Goal: Navigation & Orientation: Find specific page/section

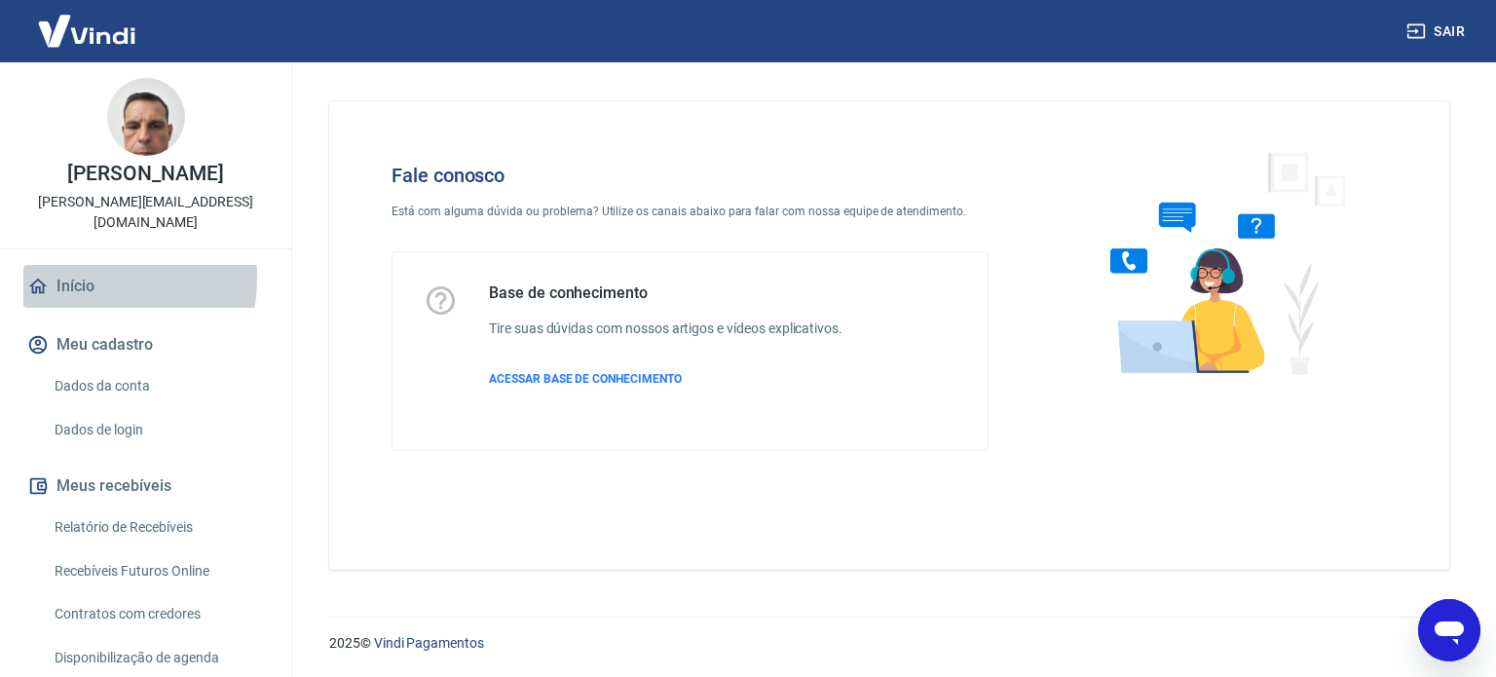
click at [62, 265] on link "Início" at bounding box center [145, 286] width 244 height 43
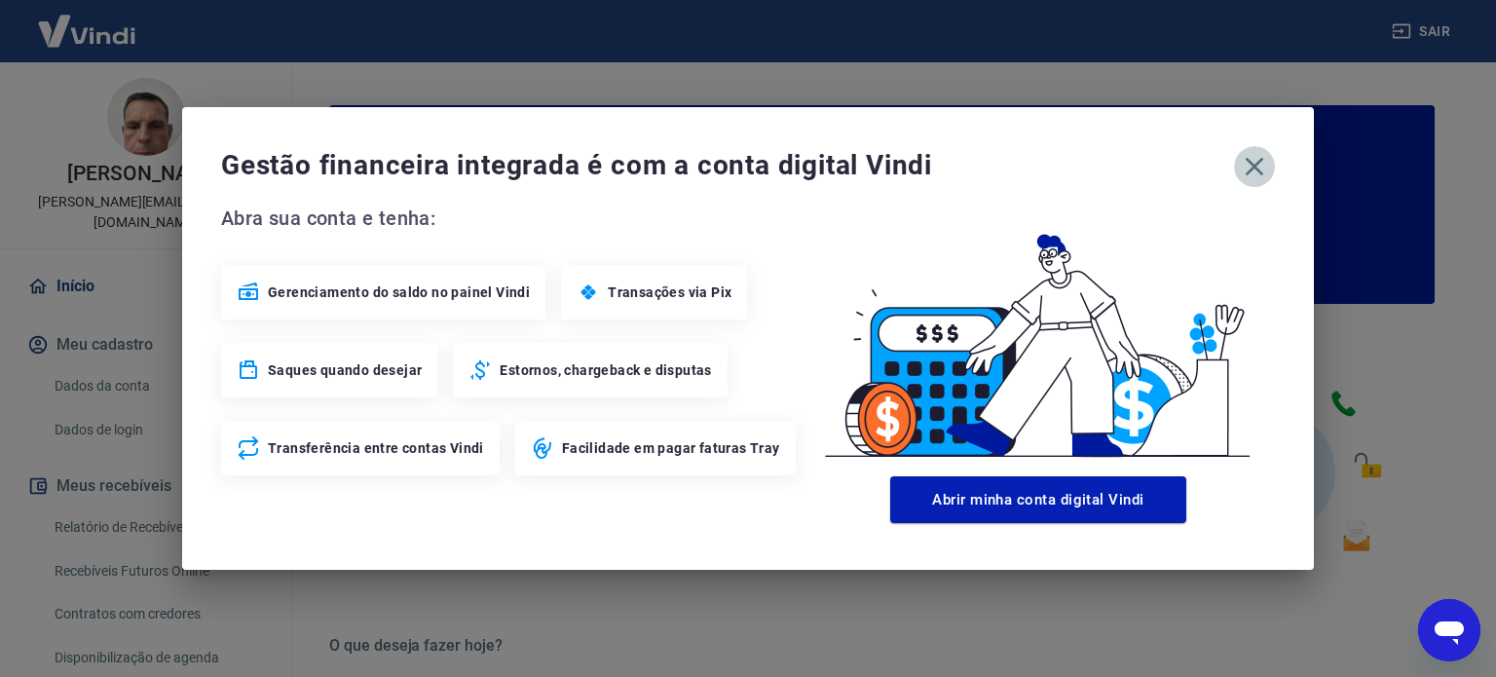
drag, startPoint x: 1259, startPoint y: 174, endPoint x: 1236, endPoint y: 189, distance: 27.6
click at [1258, 173] on icon "button" at bounding box center [1254, 166] width 31 height 31
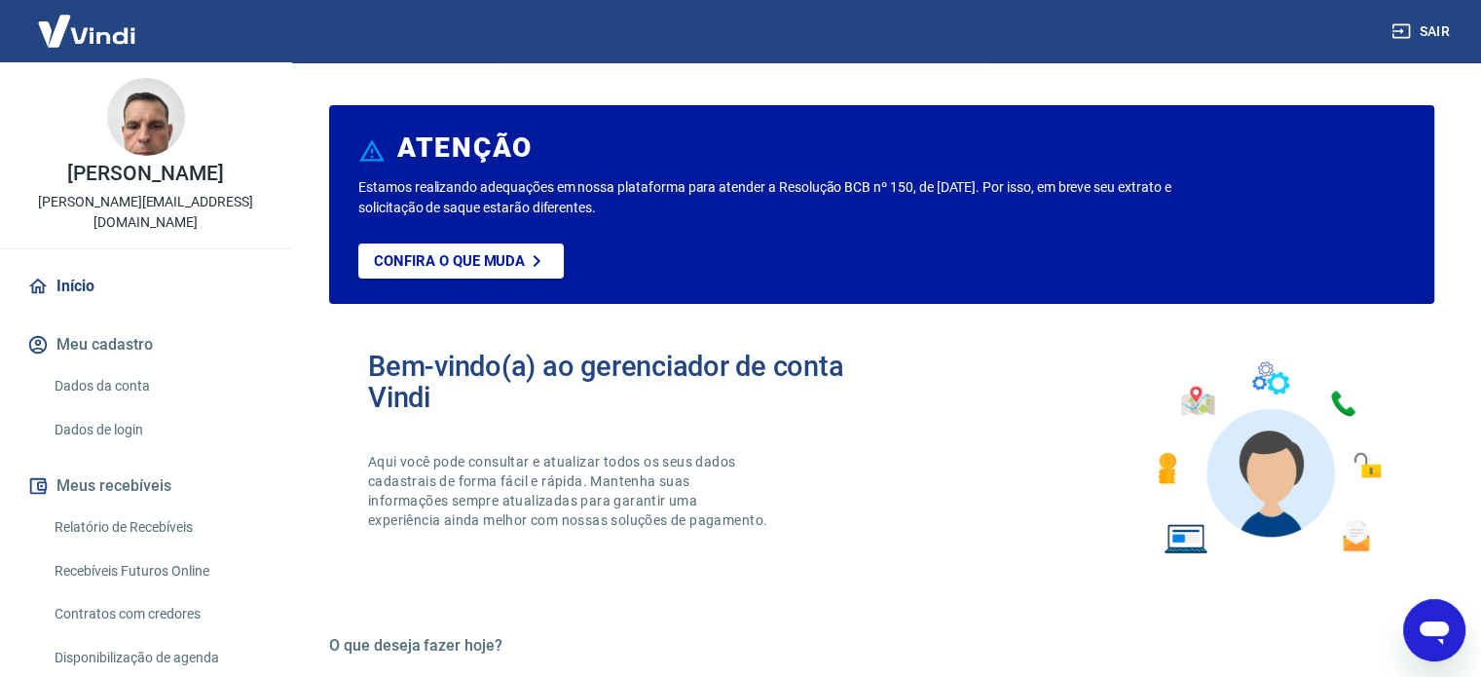
click at [91, 275] on link "Início" at bounding box center [145, 286] width 244 height 43
click at [66, 265] on link "Início" at bounding box center [145, 286] width 244 height 43
click at [91, 33] on img at bounding box center [86, 30] width 127 height 59
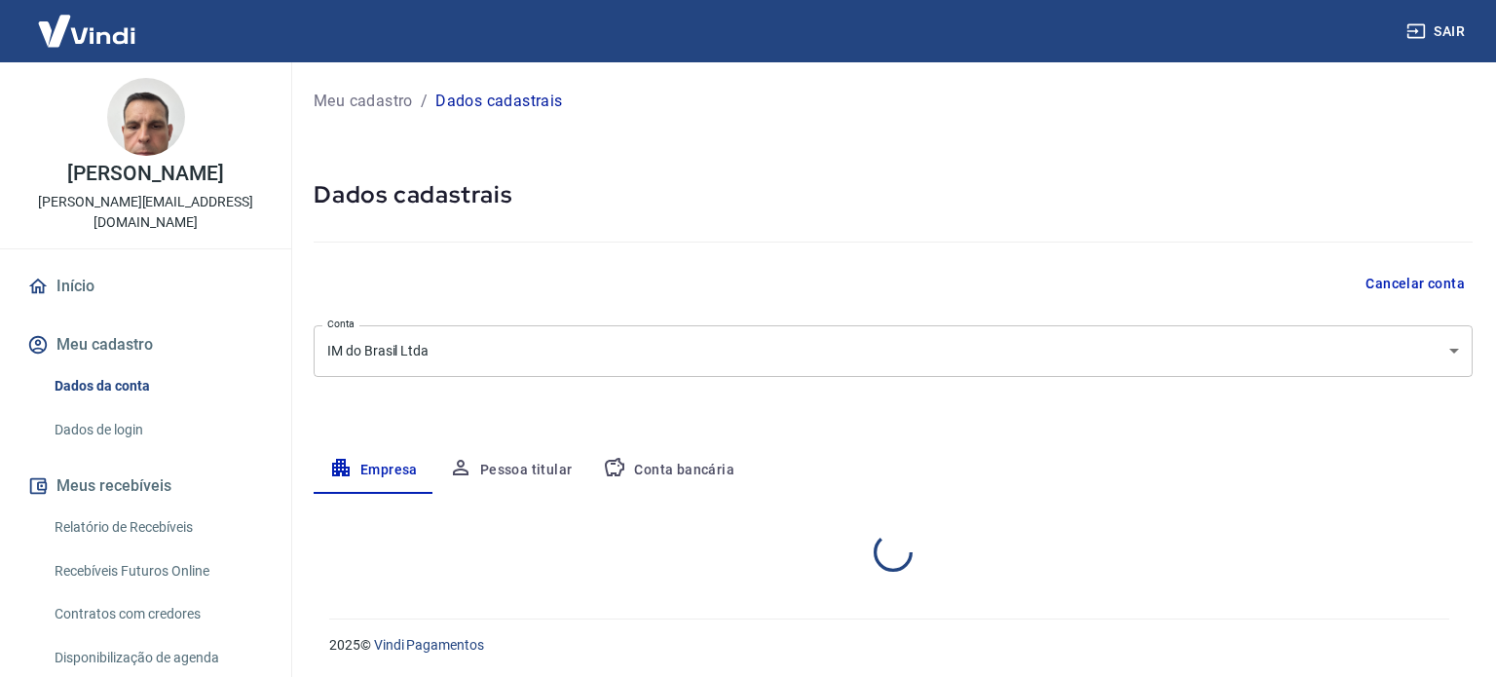
select select "SP"
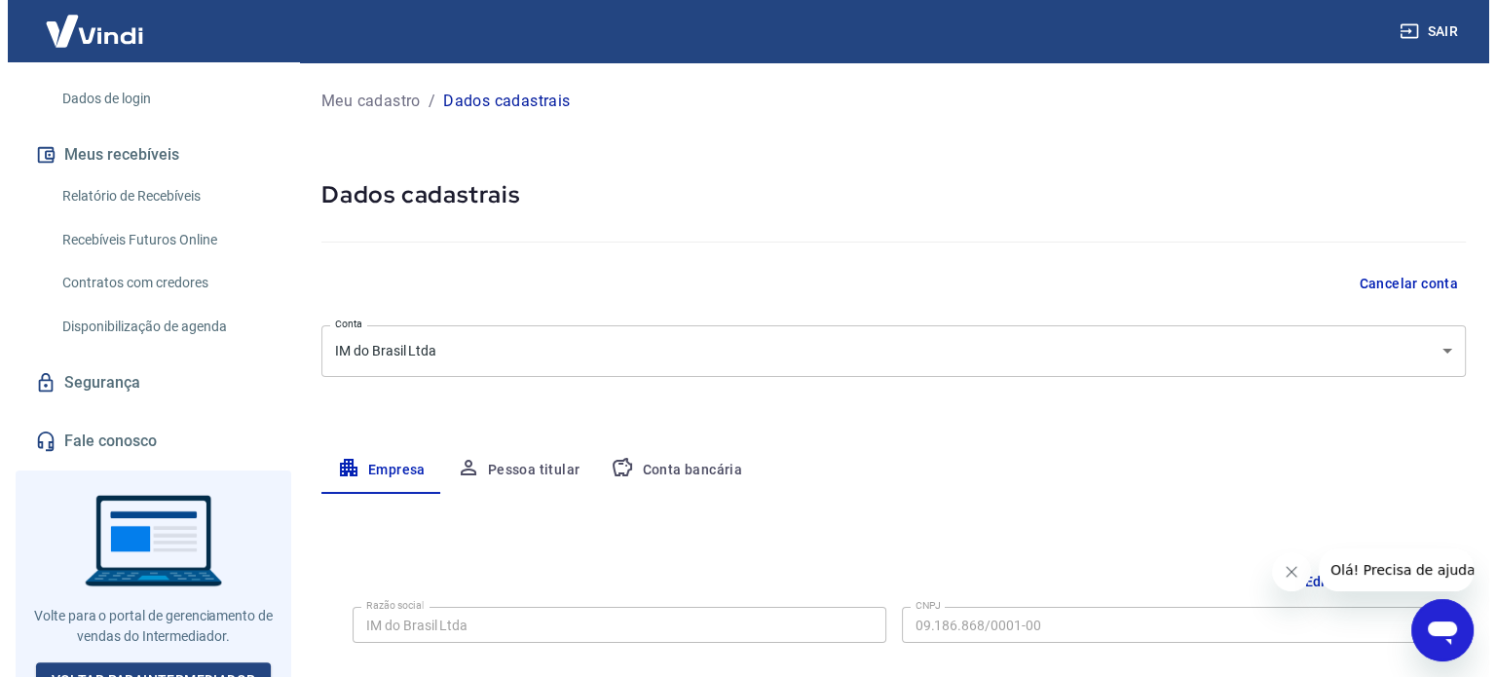
scroll to position [331, 0]
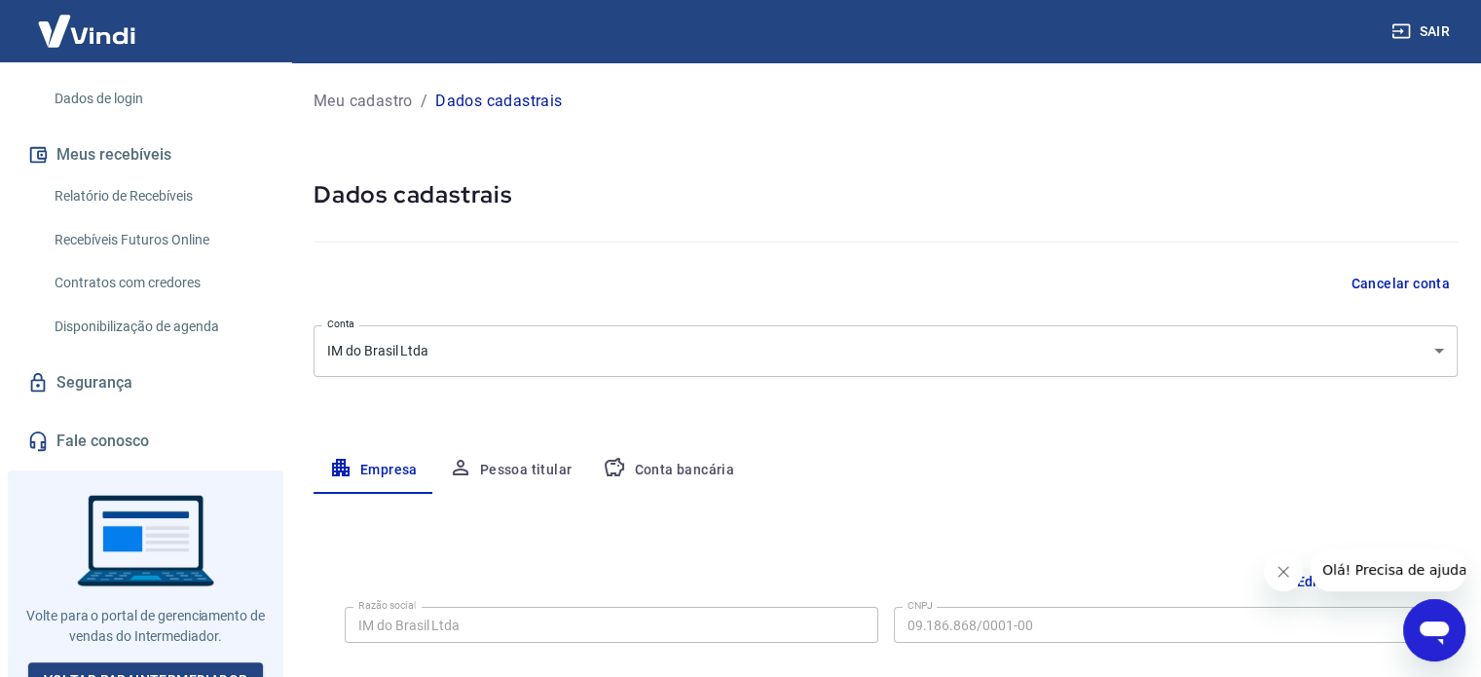
click at [102, 361] on link "Segurança" at bounding box center [145, 382] width 244 height 43
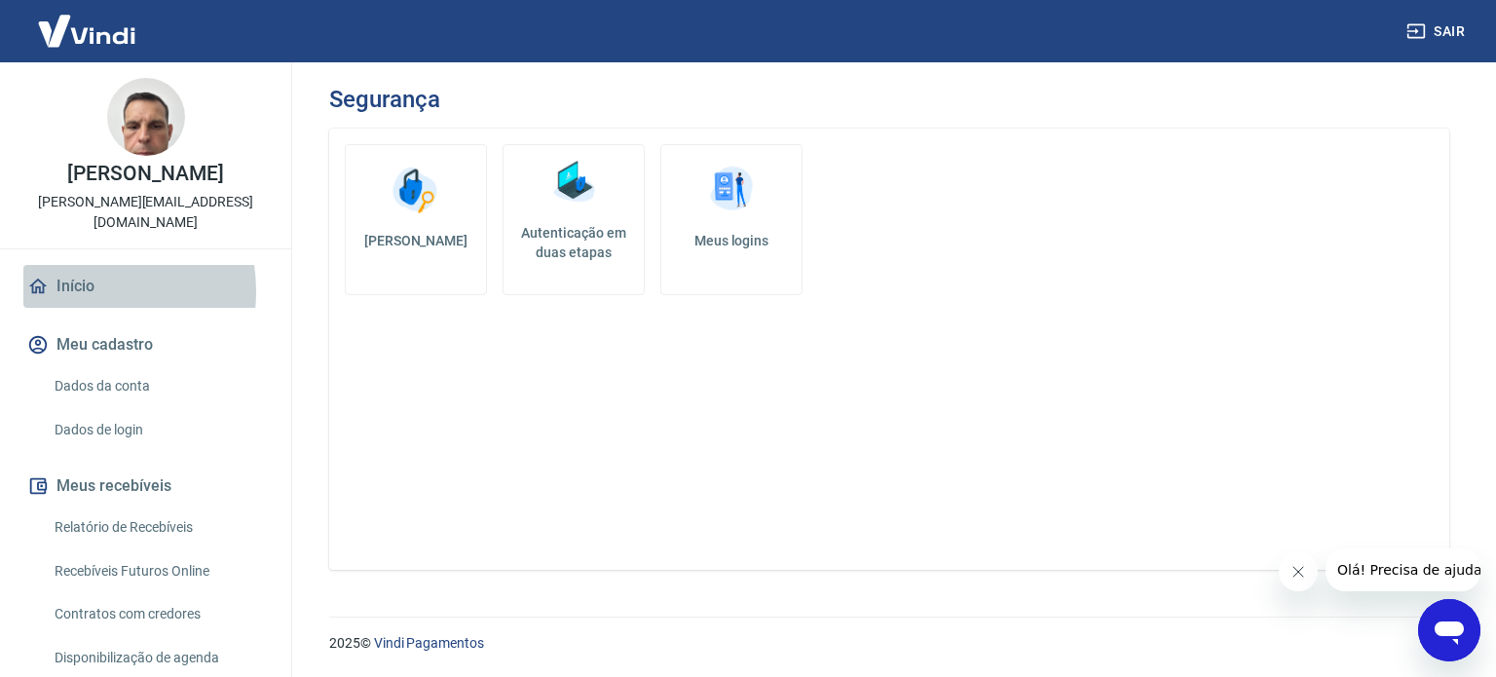
click at [70, 271] on link "Início" at bounding box center [145, 286] width 244 height 43
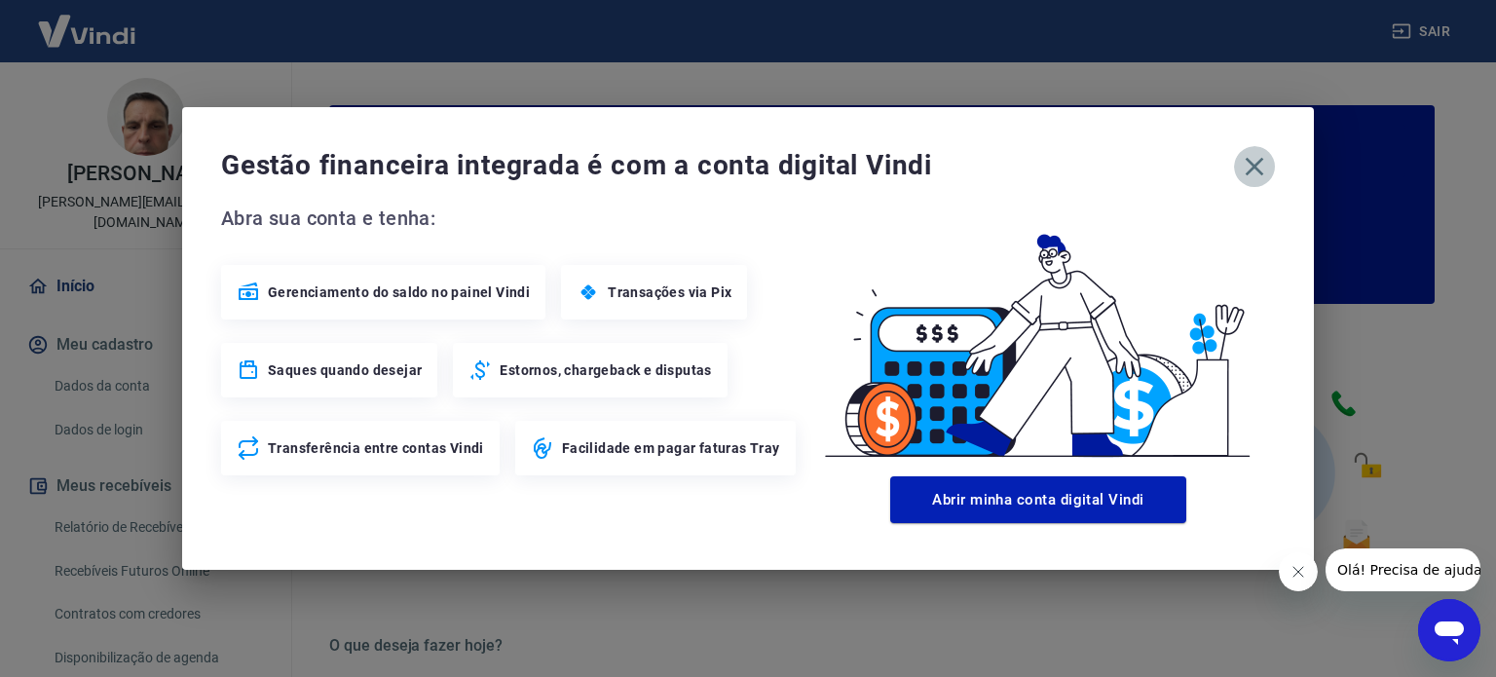
click at [1269, 168] on icon "button" at bounding box center [1254, 166] width 31 height 31
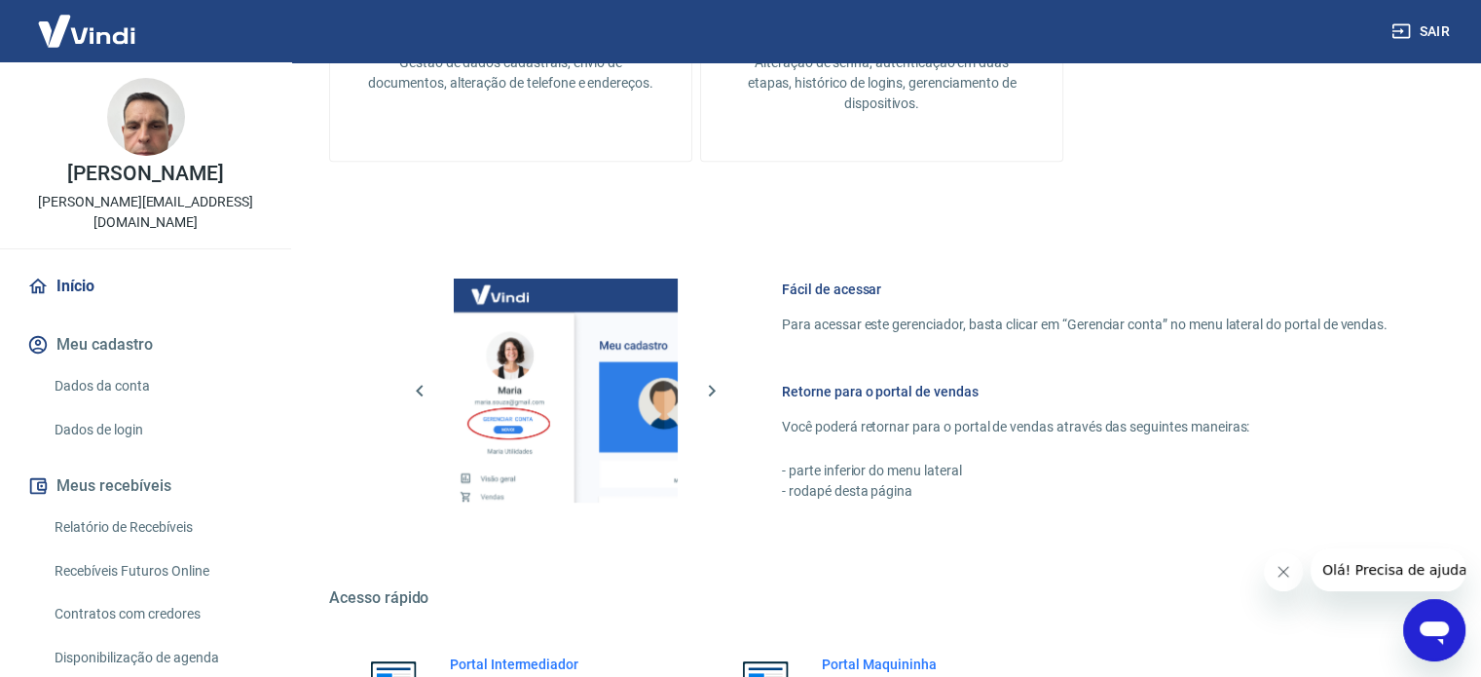
scroll to position [1062, 0]
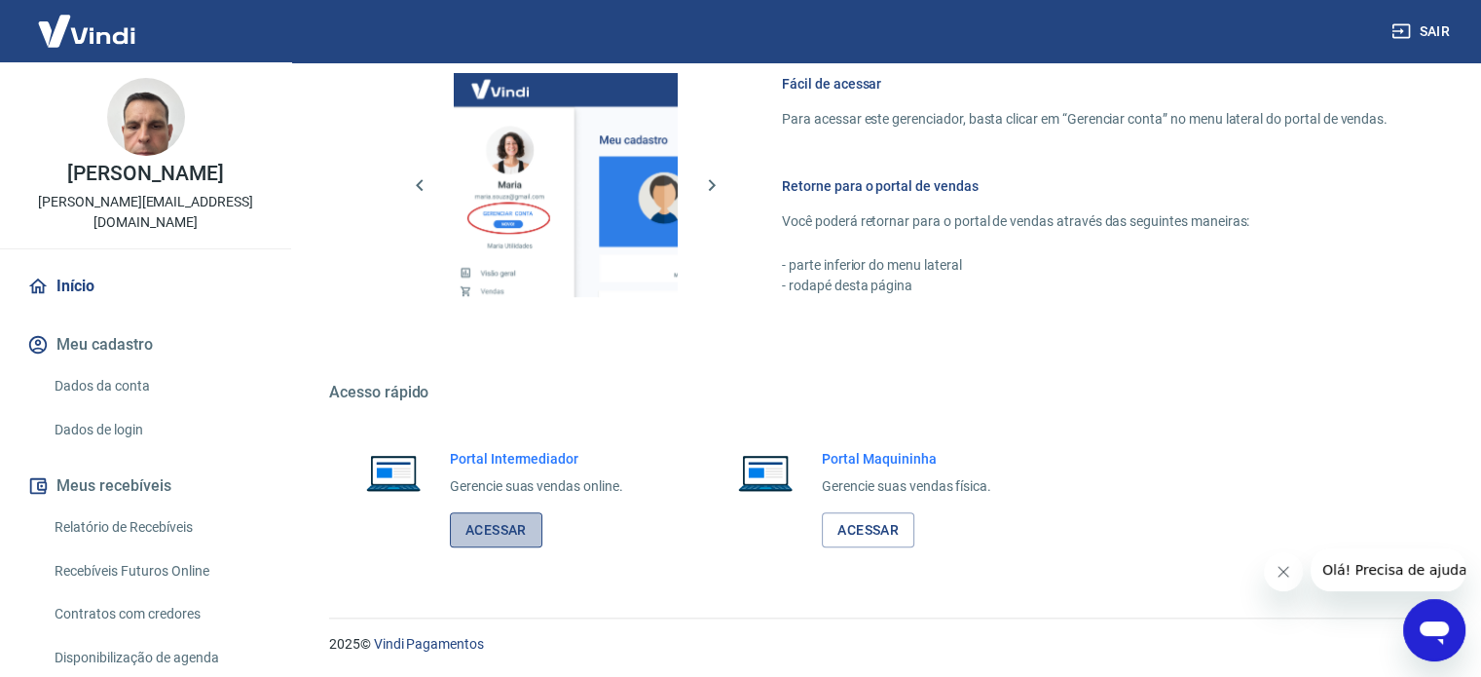
click at [489, 530] on link "Acessar" at bounding box center [496, 530] width 93 height 36
